Goal: Transaction & Acquisition: Purchase product/service

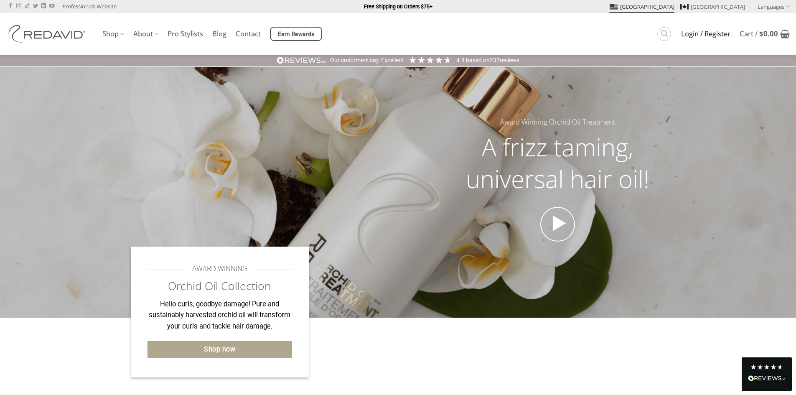
type input "**********"
click at [681, 32] on span "Login / Register" at bounding box center [705, 33] width 49 height 7
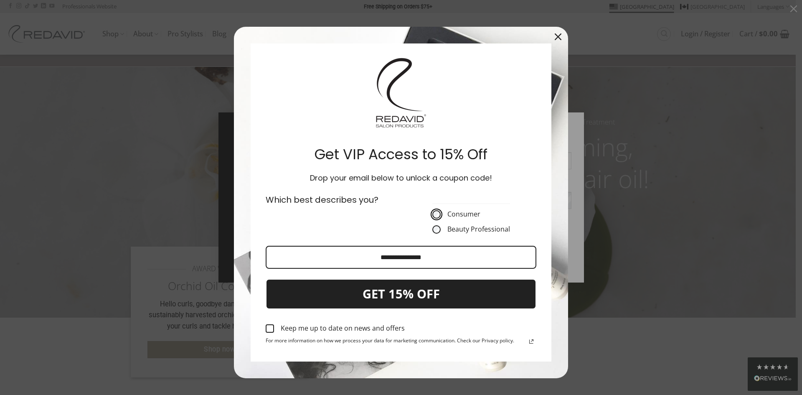
click at [420, 224] on div "Consumer Beauty Professional This field is required" at bounding box center [471, 213] width 140 height 50
click at [311, 253] on input "Email field" at bounding box center [401, 257] width 271 height 23
click at [328, 254] on input "Email field" at bounding box center [401, 257] width 271 height 23
click at [268, 329] on div "Marketing offer form" at bounding box center [270, 328] width 8 height 8
click at [555, 33] on icon "close icon" at bounding box center [558, 36] width 7 height 7
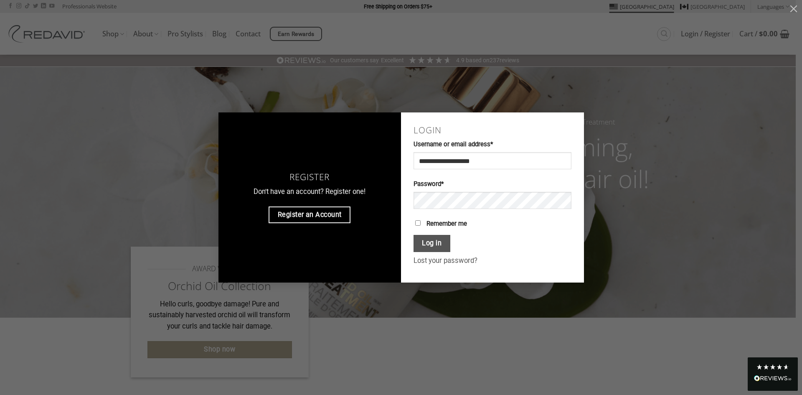
click at [421, 224] on label "Remember me" at bounding box center [493, 225] width 158 height 13
click at [423, 245] on button "Log in" at bounding box center [432, 243] width 37 height 17
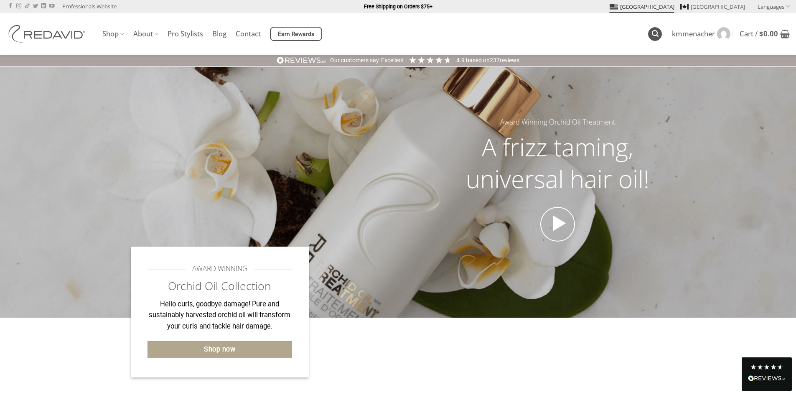
click at [653, 35] on icon "Search" at bounding box center [655, 34] width 7 height 8
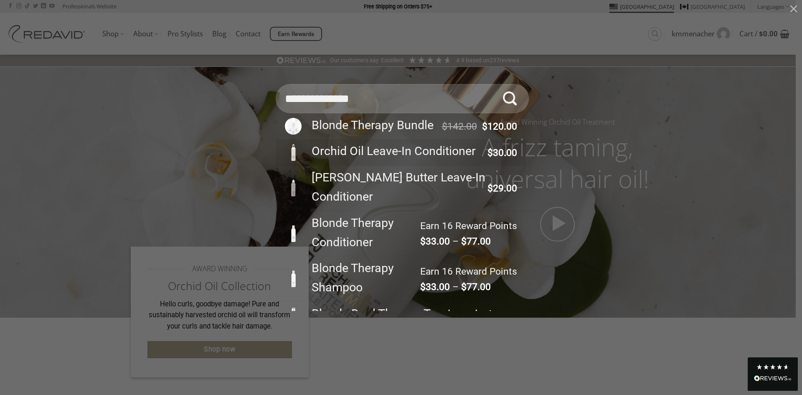
type input "**********"
click at [495, 84] on button "Submit" at bounding box center [509, 98] width 29 height 29
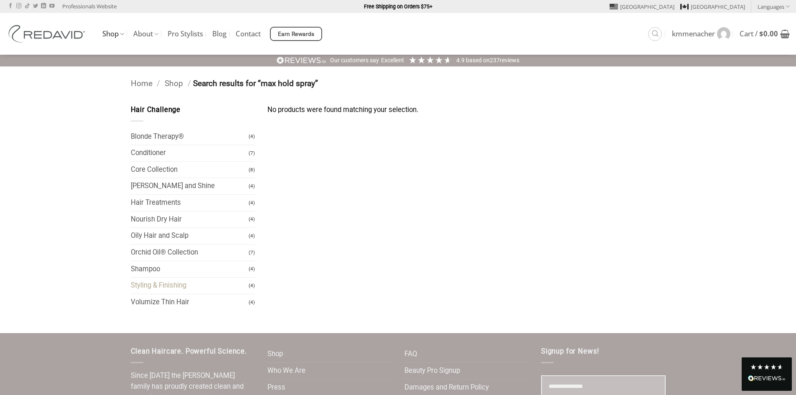
click at [145, 284] on link "Styling & Finishing" at bounding box center [190, 285] width 118 height 16
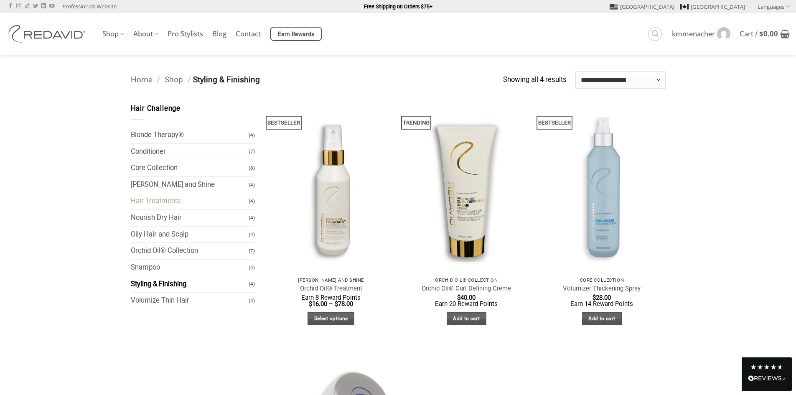
click at [149, 203] on link "Hair Treatments" at bounding box center [190, 201] width 118 height 16
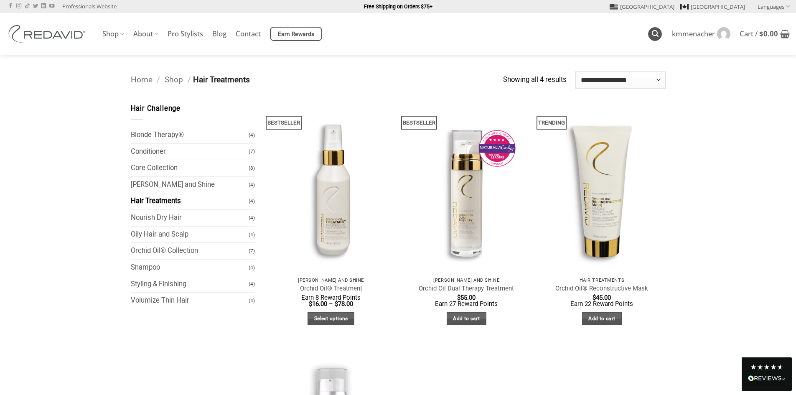
click at [655, 34] on icon "Search" at bounding box center [655, 34] width 7 height 8
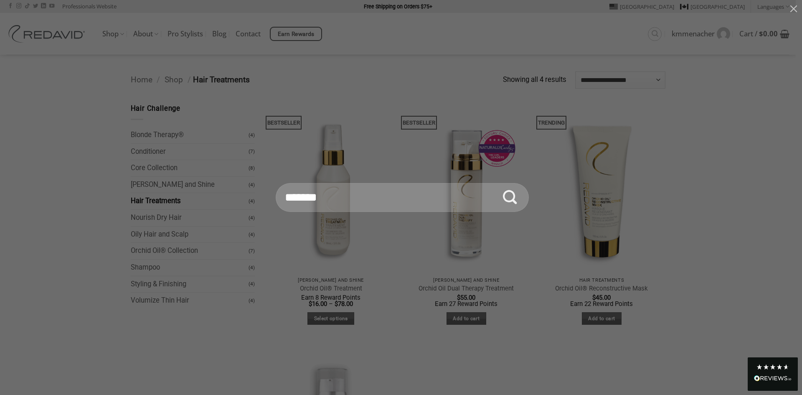
click at [314, 201] on input "Search for:" at bounding box center [402, 197] width 253 height 29
type input "**********"
click at [495, 183] on button "Submit" at bounding box center [509, 197] width 29 height 29
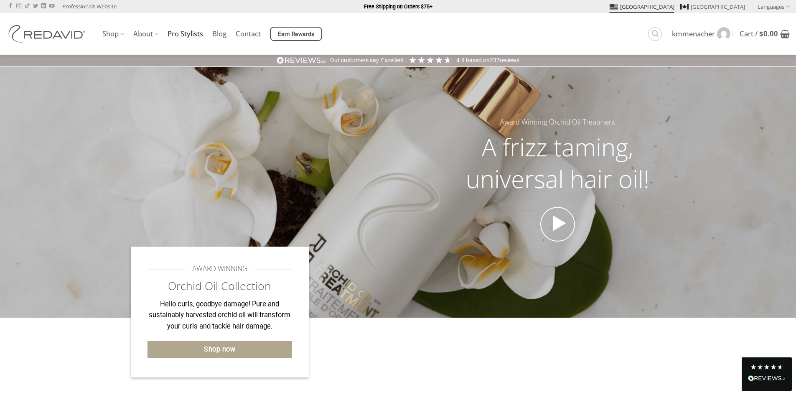
click at [187, 36] on link "Pro Stylists" at bounding box center [186, 33] width 36 height 15
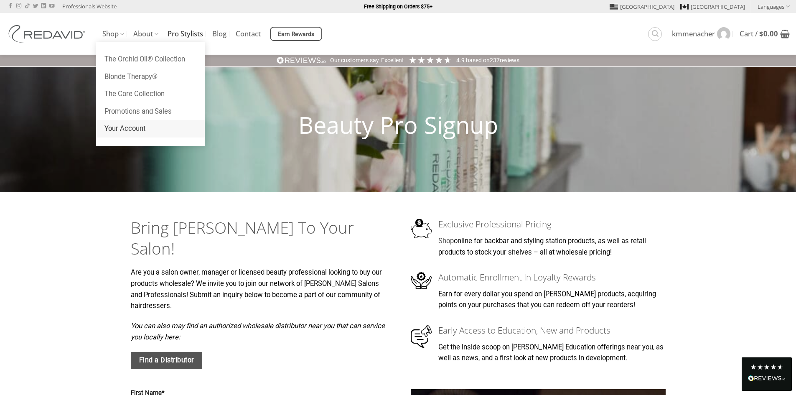
click at [129, 130] on link "Your Account" at bounding box center [150, 129] width 109 height 18
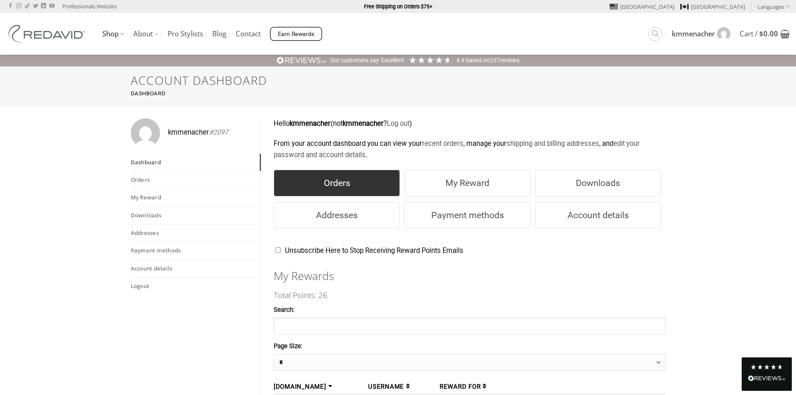
click at [343, 183] on link "Orders" at bounding box center [337, 183] width 126 height 27
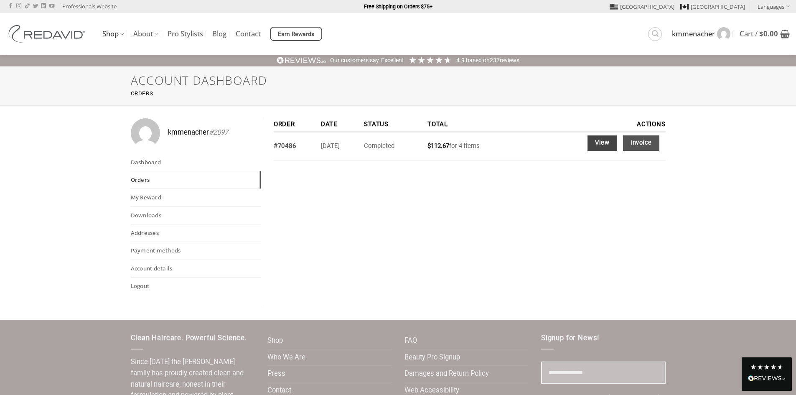
click at [604, 147] on link "View" at bounding box center [602, 142] width 30 height 15
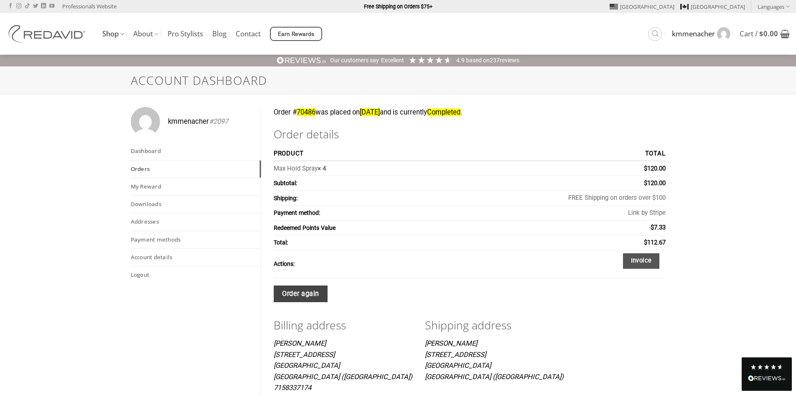
click at [301, 292] on link "Order again" at bounding box center [301, 293] width 54 height 17
